Goal: Navigation & Orientation: Find specific page/section

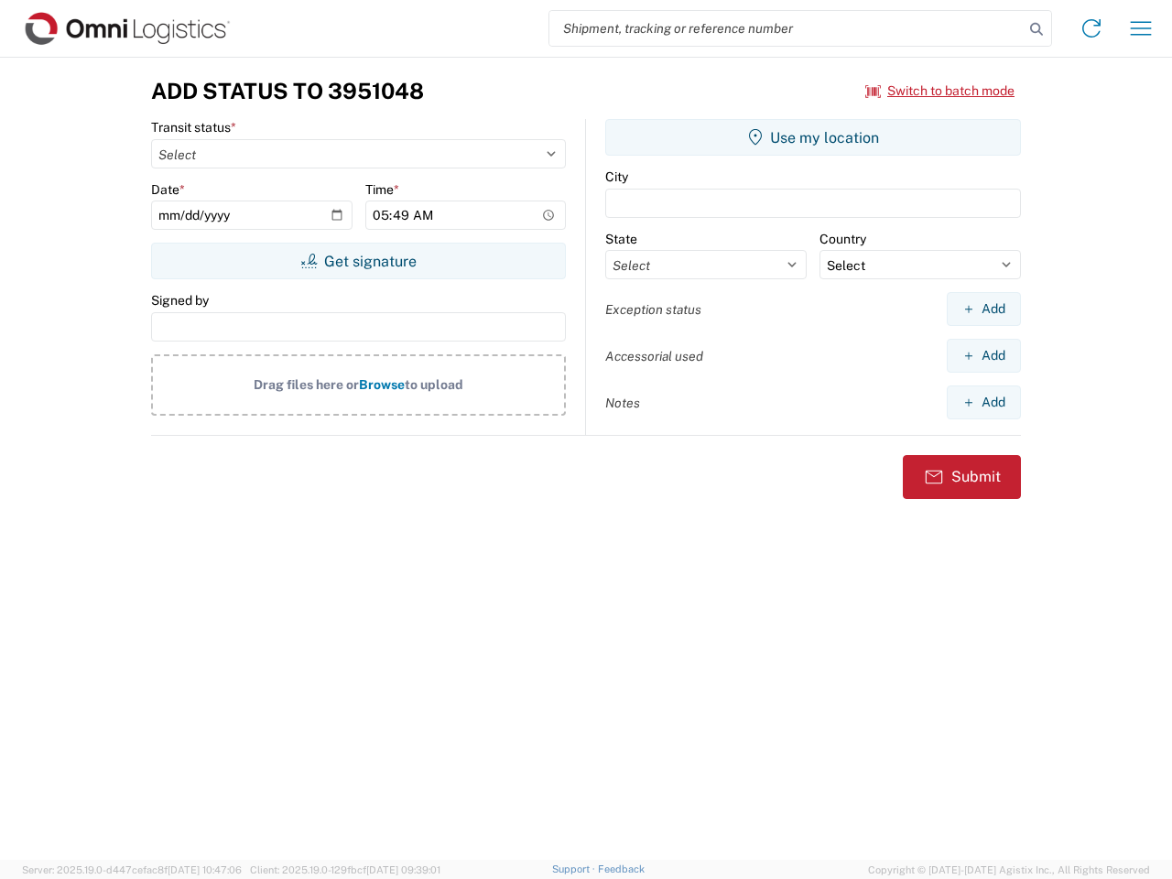
click at [786, 28] on input "search" at bounding box center [786, 28] width 474 height 35
click at [1036, 29] on icon at bounding box center [1036, 29] width 26 height 26
click at [1091, 28] on icon at bounding box center [1091, 28] width 29 height 29
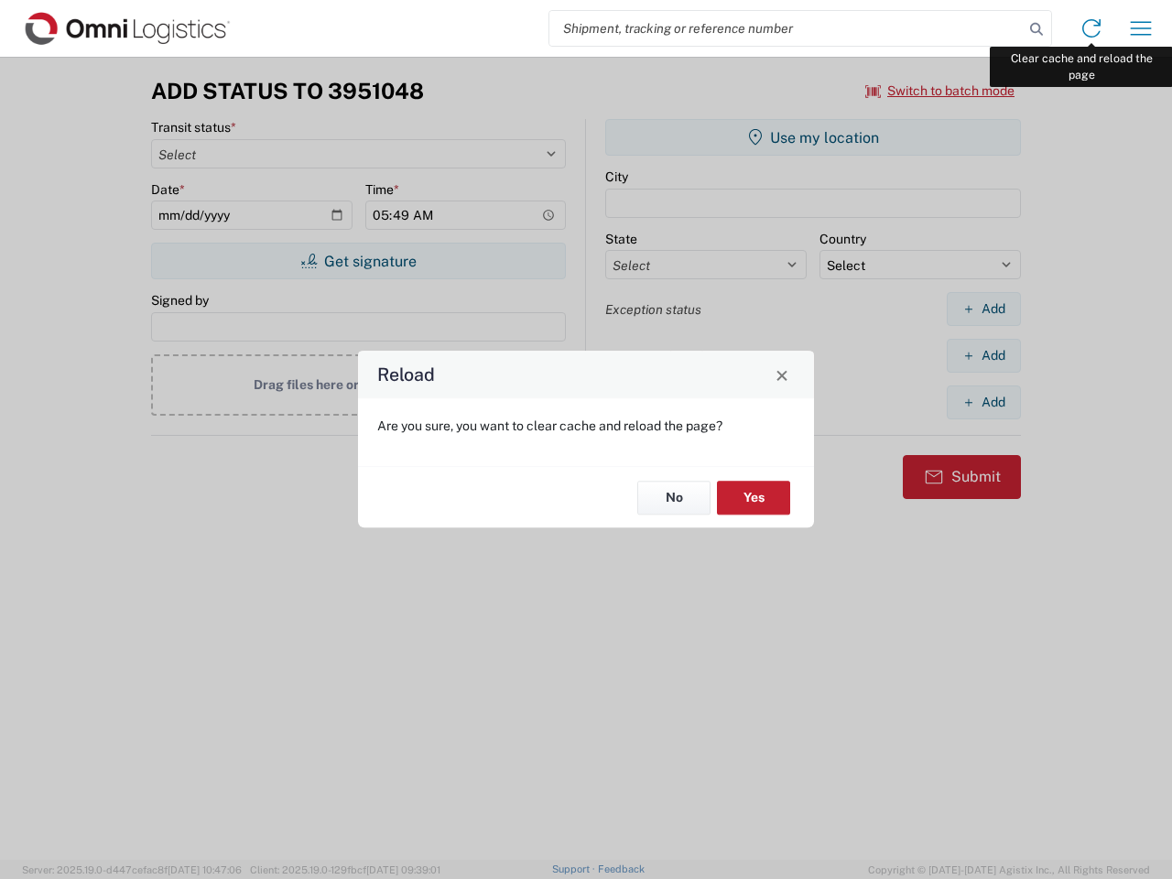
click at [1141, 28] on div "Reload Are you sure, you want to clear cache and reload the page? No Yes" at bounding box center [586, 439] width 1172 height 879
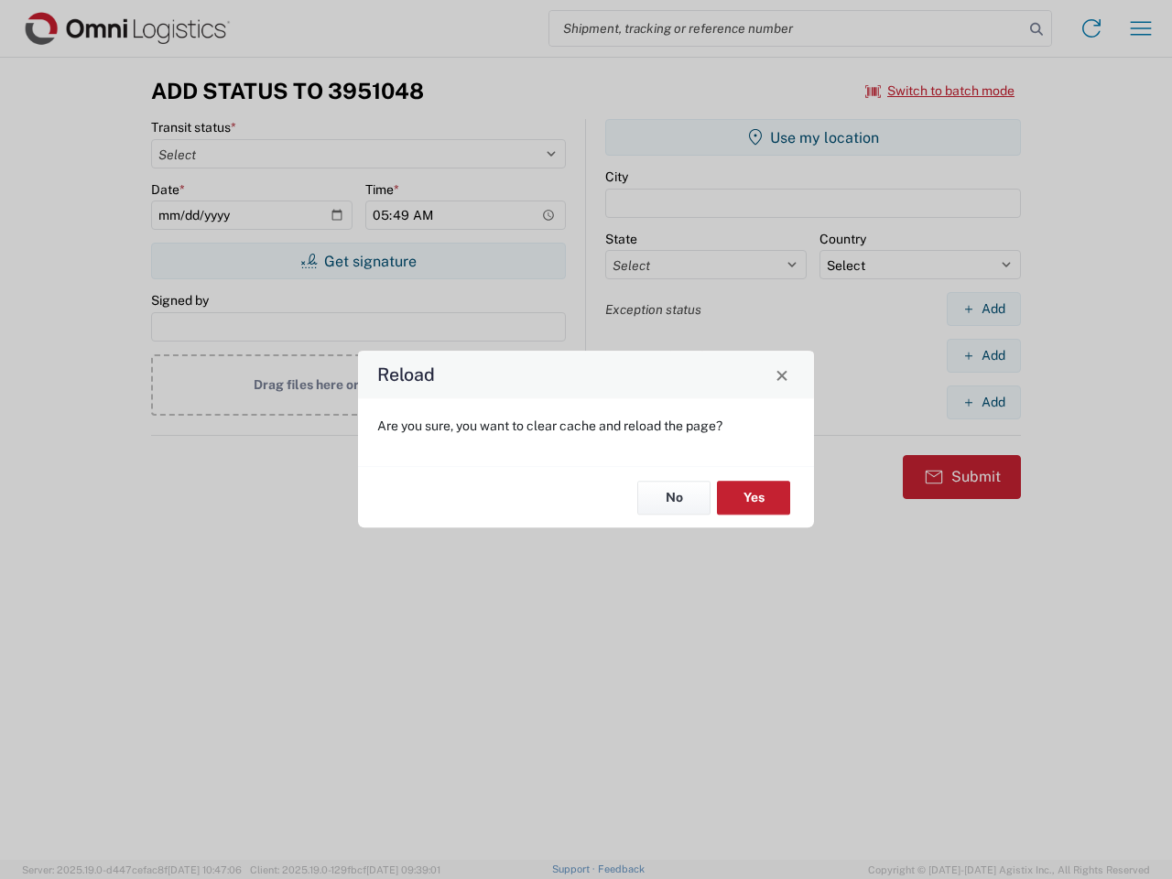
click at [940, 91] on div "Reload Are you sure, you want to clear cache and reload the page? No Yes" at bounding box center [586, 439] width 1172 height 879
click at [358, 261] on div "Reload Are you sure, you want to clear cache and reload the page? No Yes" at bounding box center [586, 439] width 1172 height 879
click at [813, 137] on div "Reload Are you sure, you want to clear cache and reload the page? No Yes" at bounding box center [586, 439] width 1172 height 879
click at [983, 309] on div "Reload Are you sure, you want to clear cache and reload the page? No Yes" at bounding box center [586, 439] width 1172 height 879
click at [983, 355] on div "Reload Are you sure, you want to clear cache and reload the page? No Yes" at bounding box center [586, 439] width 1172 height 879
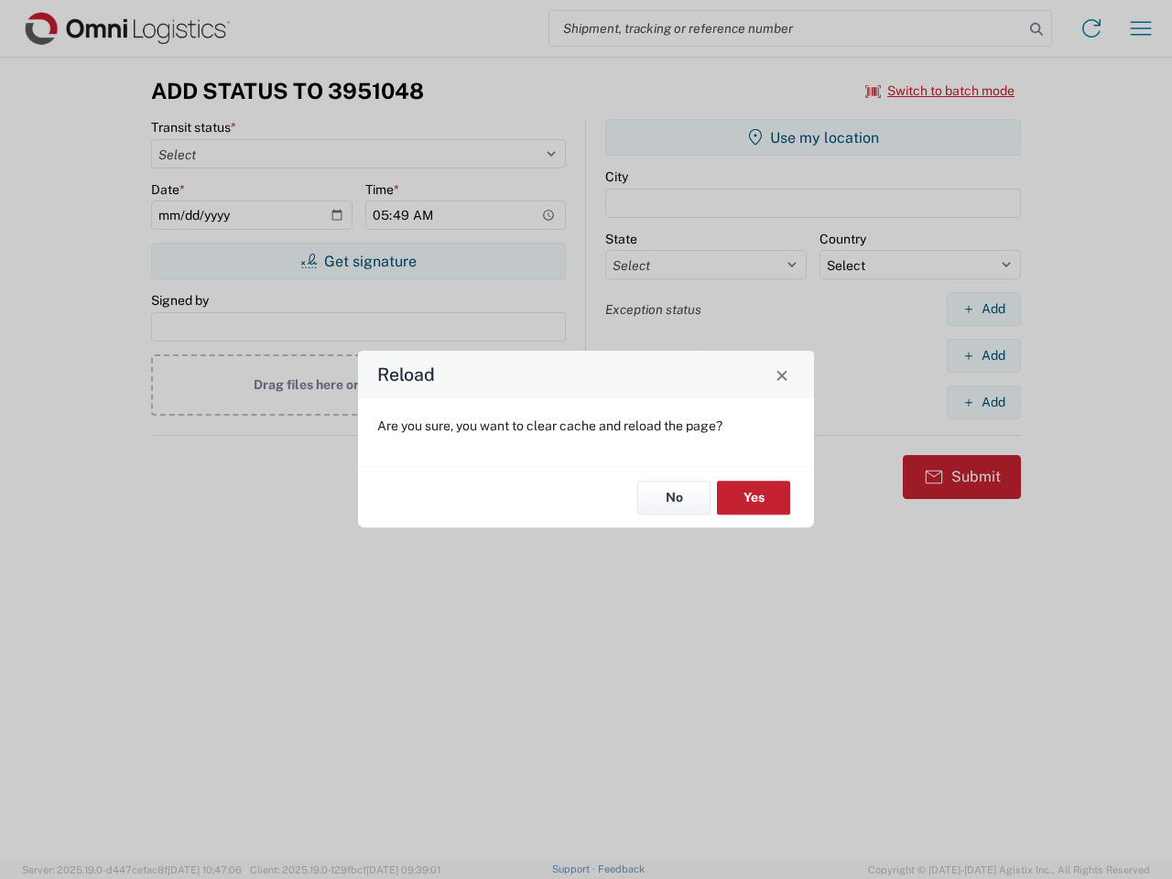
click at [983, 402] on div "Reload Are you sure, you want to clear cache and reload the page? No Yes" at bounding box center [586, 439] width 1172 height 879
